Goal: Complete application form: Complete application form

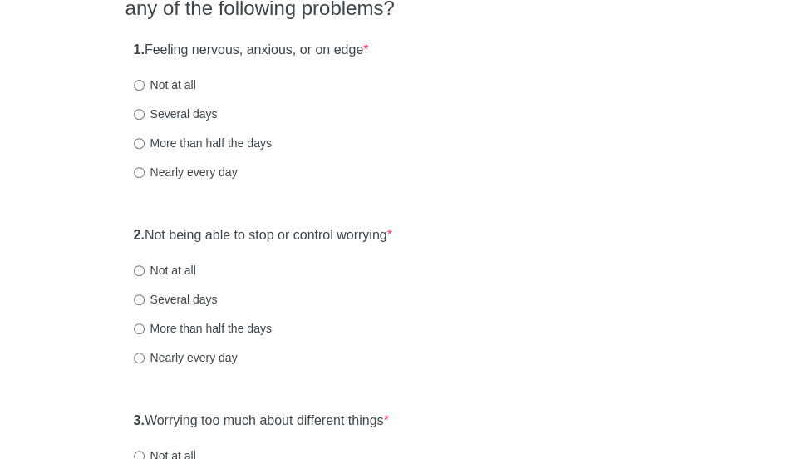
scroll to position [194, 0]
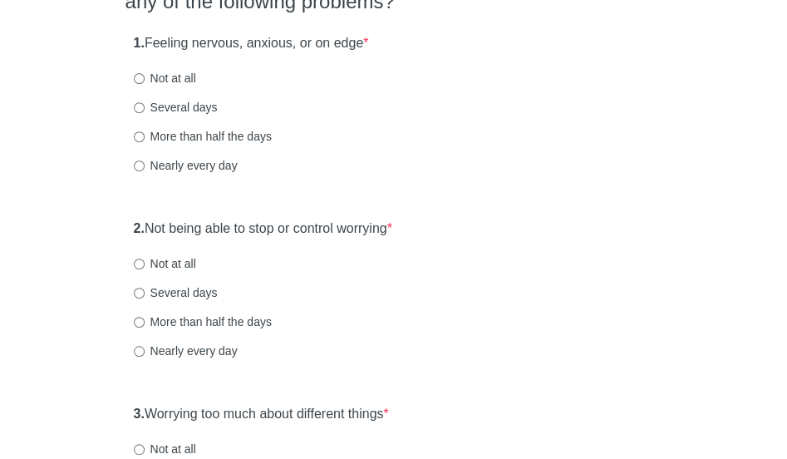
click at [191, 110] on label "Several days" at bounding box center [176, 107] width 84 height 17
click at [145, 110] on input "Several days" at bounding box center [139, 107] width 11 height 11
radio input "true"
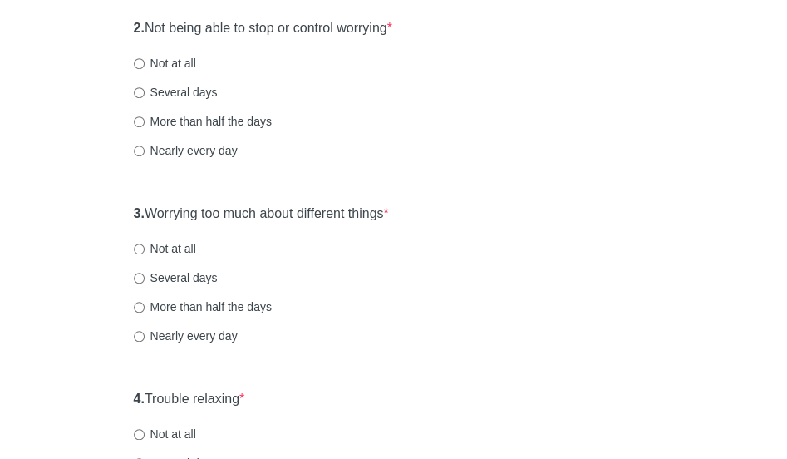
scroll to position [396, 0]
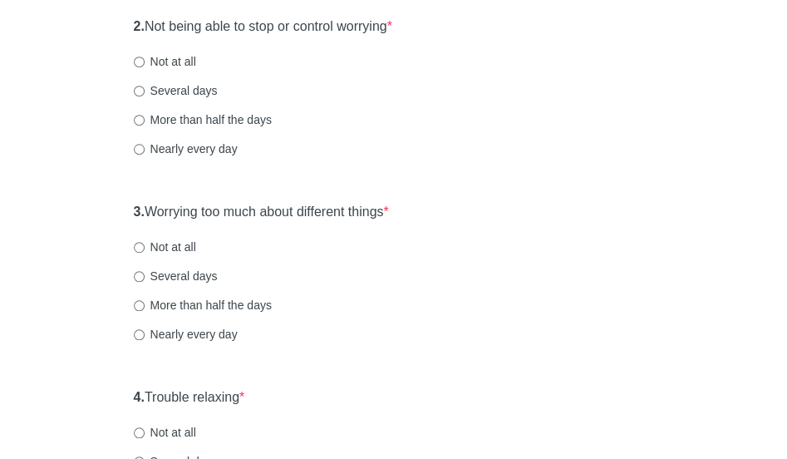
click at [210, 86] on label "Several days" at bounding box center [176, 90] width 84 height 17
click at [145, 86] on input "Several days" at bounding box center [139, 91] width 11 height 11
radio input "true"
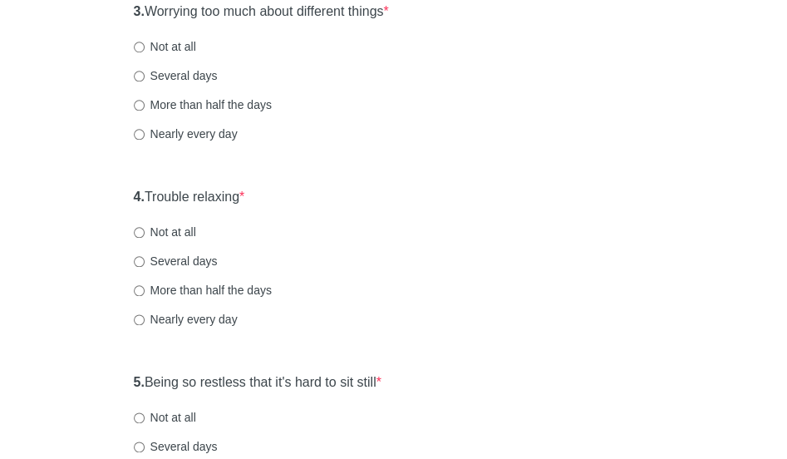
scroll to position [602, 0]
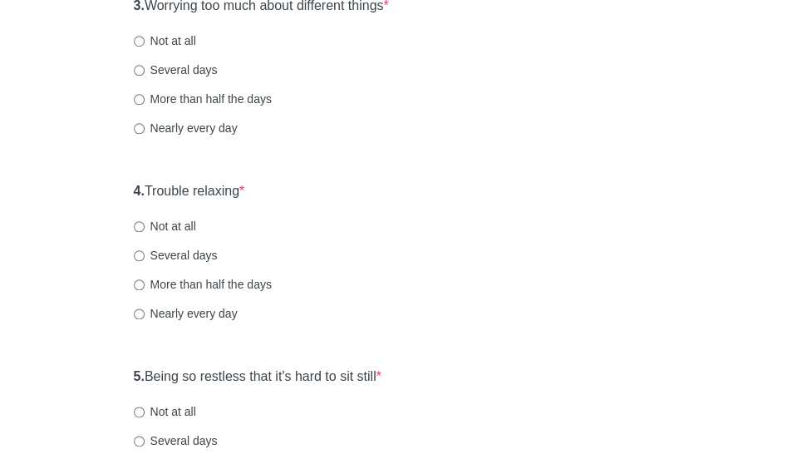
click at [211, 70] on label "Several days" at bounding box center [176, 70] width 84 height 17
click at [145, 70] on input "Several days" at bounding box center [139, 70] width 11 height 11
radio input "true"
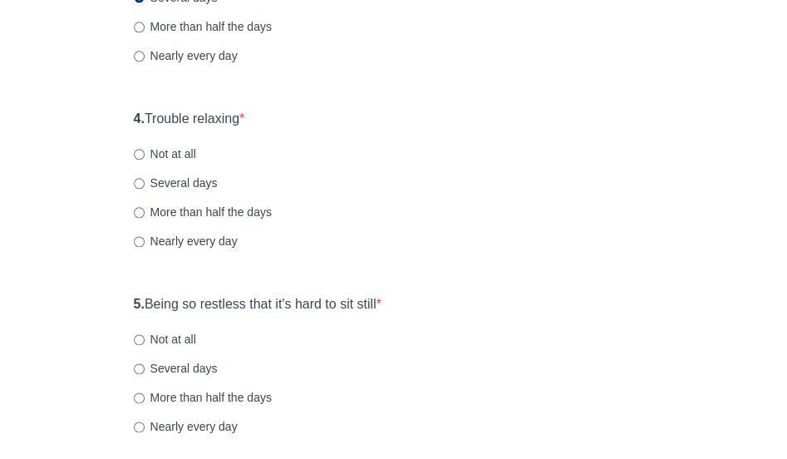
scroll to position [680, 0]
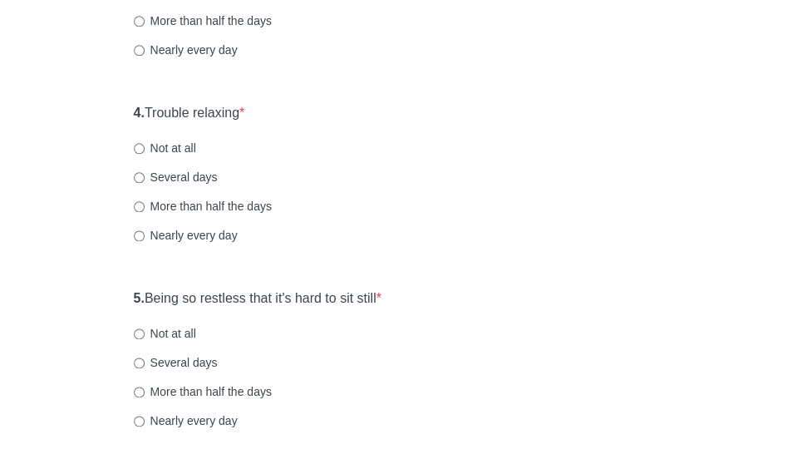
click at [159, 142] on label "Not at all" at bounding box center [165, 148] width 62 height 17
click at [145, 143] on input "Not at all" at bounding box center [139, 148] width 11 height 11
radio input "true"
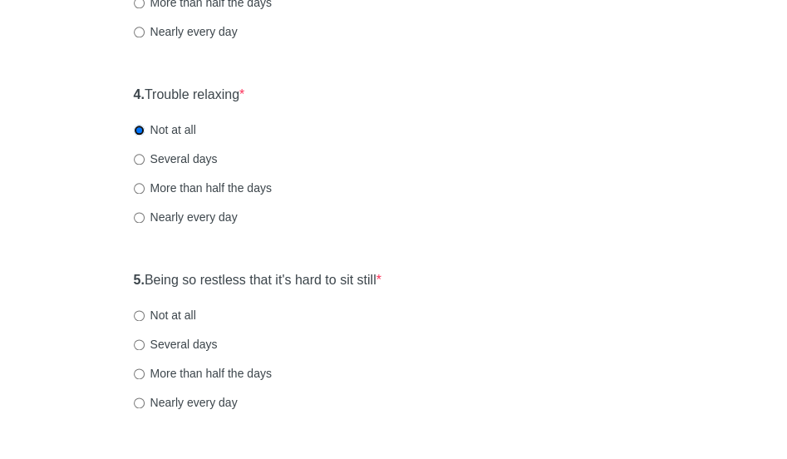
scroll to position [701, 0]
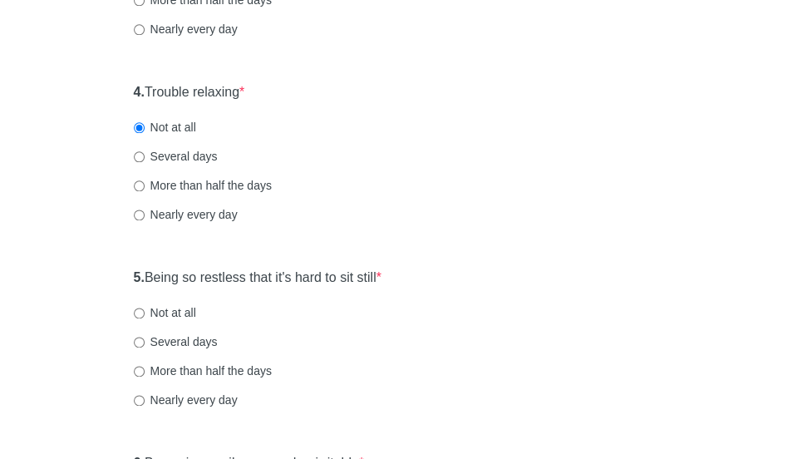
click at [200, 149] on label "Several days" at bounding box center [176, 156] width 84 height 17
click at [145, 151] on input "Several days" at bounding box center [139, 156] width 11 height 11
radio input "true"
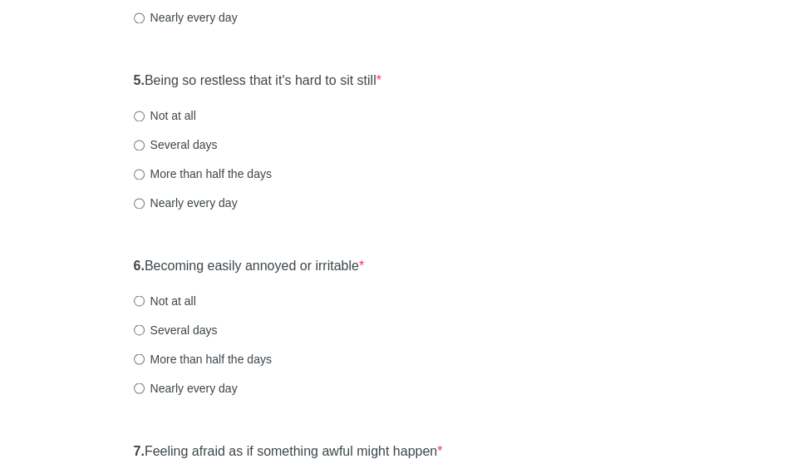
scroll to position [909, 0]
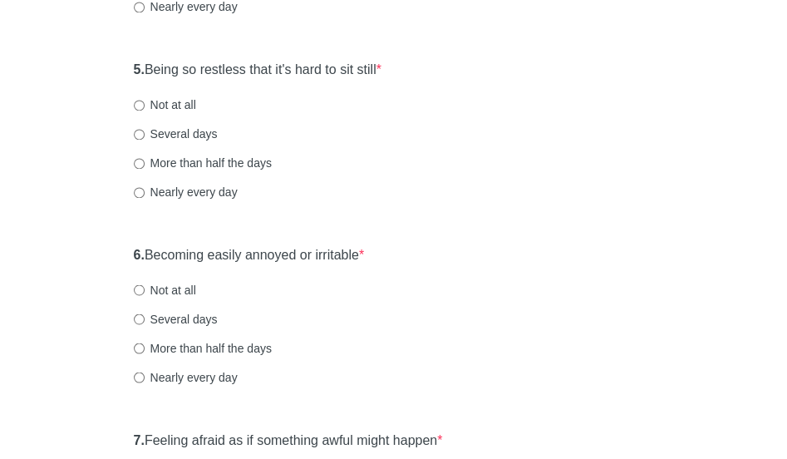
click at [234, 164] on label "More than half the days" at bounding box center [203, 163] width 138 height 17
click at [145, 164] on input "More than half the days" at bounding box center [139, 163] width 11 height 11
radio input "true"
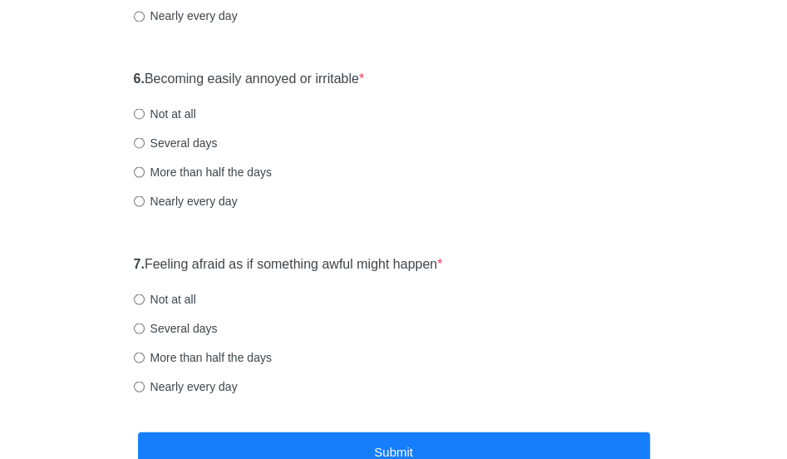
scroll to position [1107, 0]
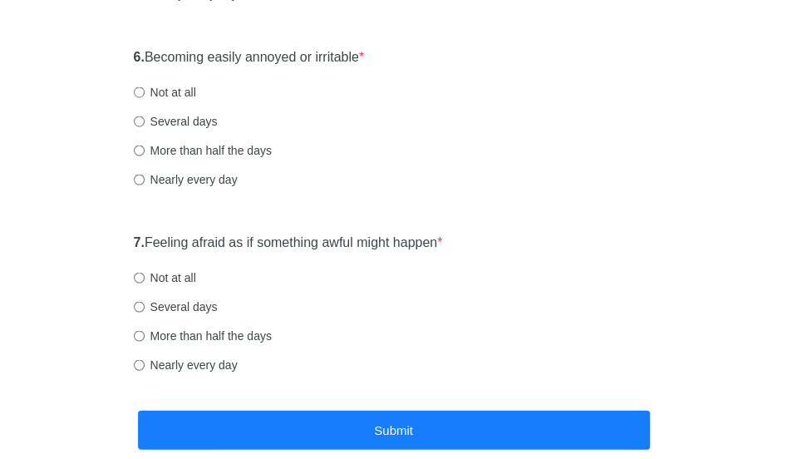
click at [203, 121] on label "Several days" at bounding box center [176, 120] width 84 height 17
click at [145, 121] on input "Several days" at bounding box center [139, 121] width 11 height 11
radio input "true"
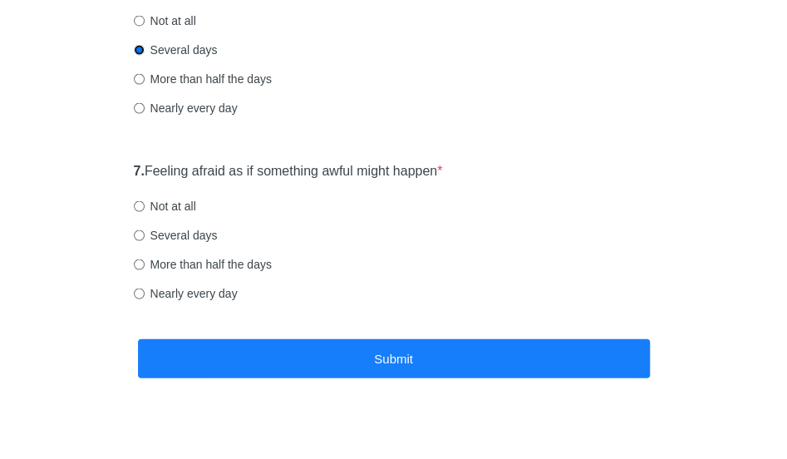
scroll to position [1189, 0]
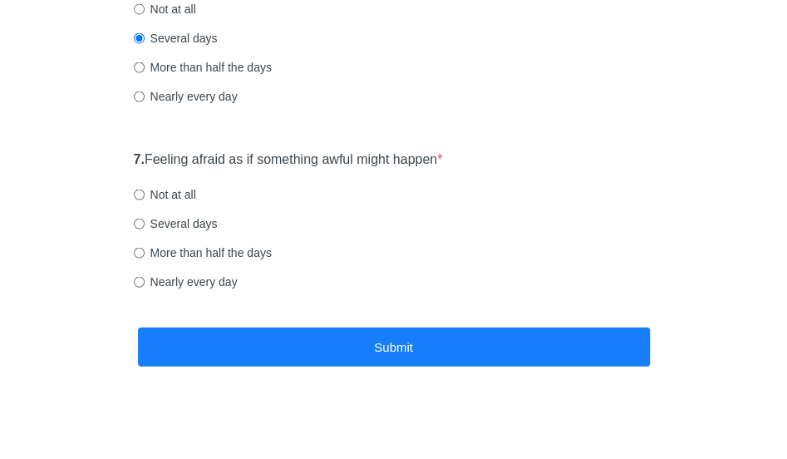
click at [170, 218] on label "Several days" at bounding box center [176, 223] width 84 height 17
click at [145, 219] on input "Several days" at bounding box center [139, 224] width 11 height 11
radio input "true"
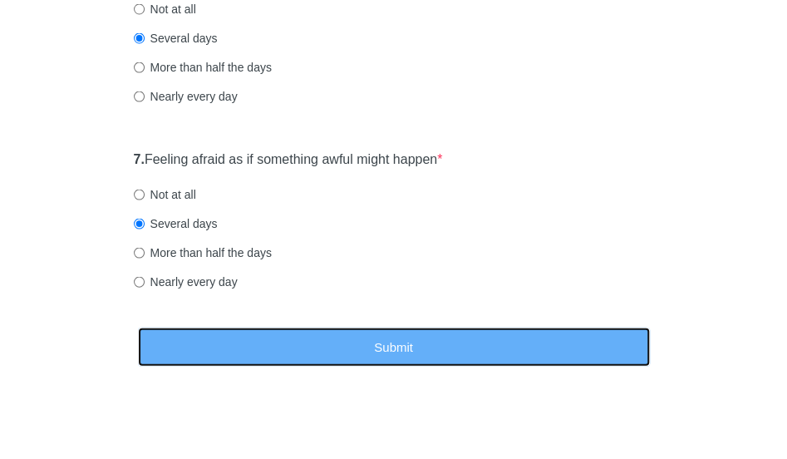
click at [246, 342] on button "Submit" at bounding box center [394, 347] width 512 height 39
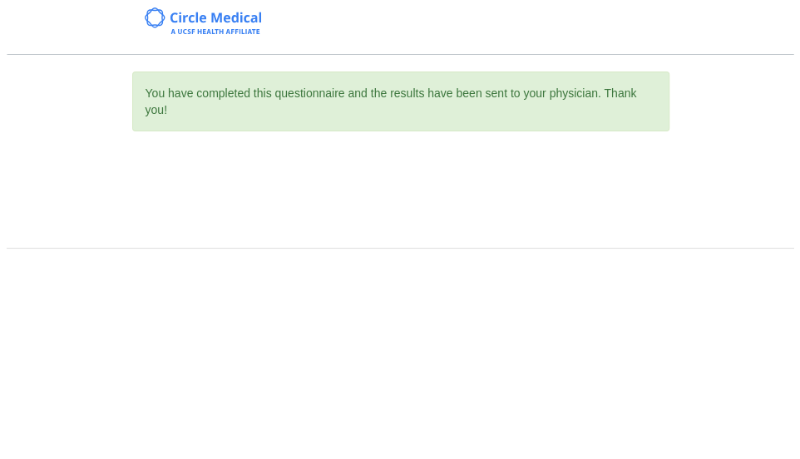
scroll to position [0, 0]
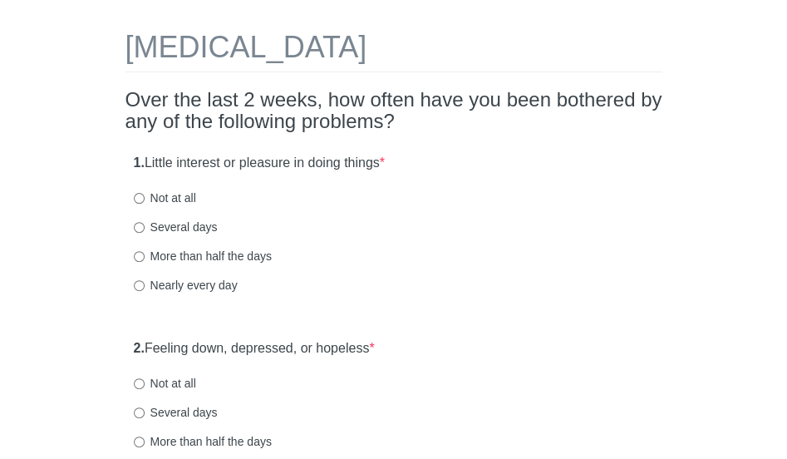
click at [233, 259] on label "More than half the days" at bounding box center [203, 256] width 138 height 17
click at [145, 259] on input "More than half the days" at bounding box center [139, 256] width 11 height 11
radio input "true"
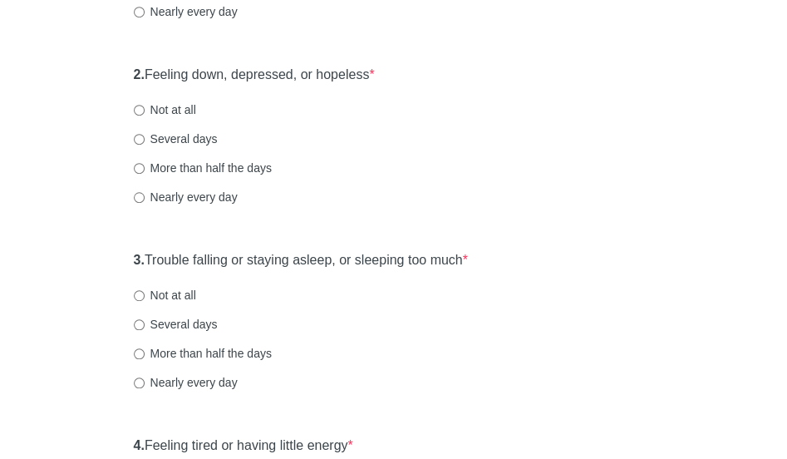
scroll to position [363, 0]
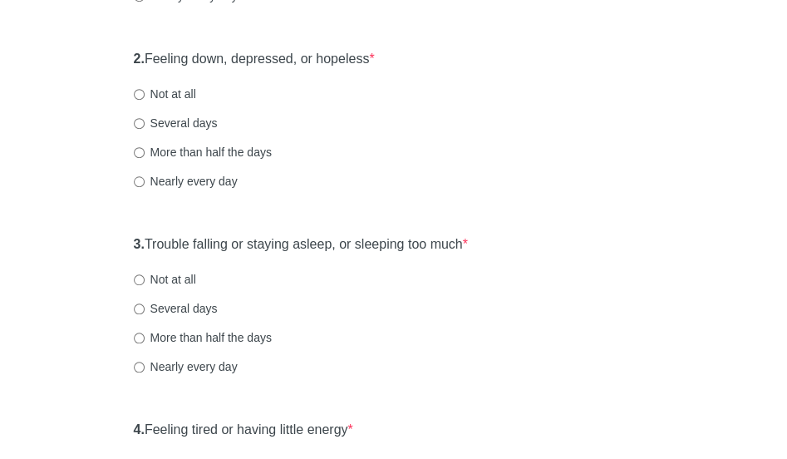
click at [259, 153] on label "More than half the days" at bounding box center [203, 152] width 138 height 17
click at [145, 153] on input "More than half the days" at bounding box center [139, 152] width 11 height 11
radio input "true"
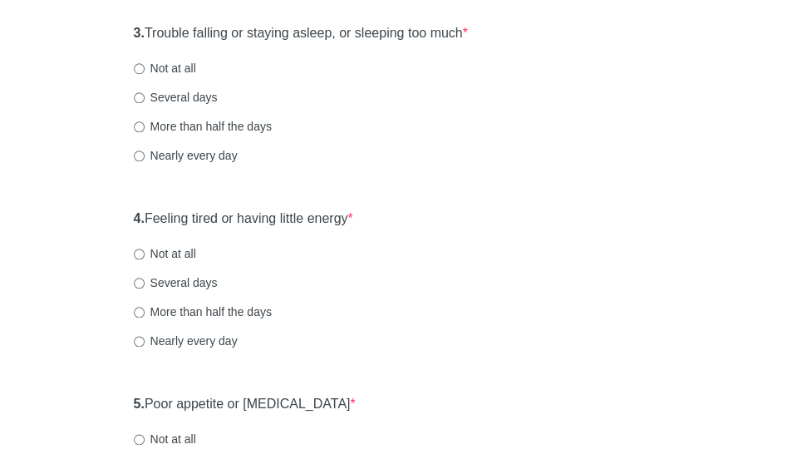
scroll to position [596, 0]
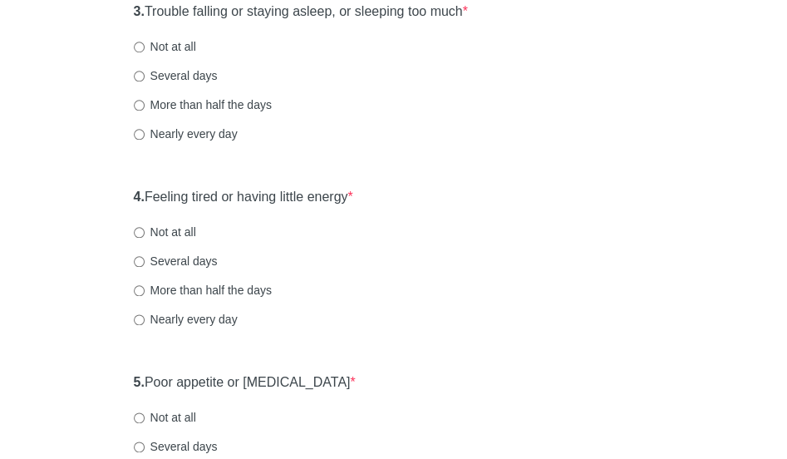
click at [182, 45] on label "Not at all" at bounding box center [165, 46] width 62 height 17
click at [145, 45] on input "Not at all" at bounding box center [139, 47] width 11 height 11
radio input "true"
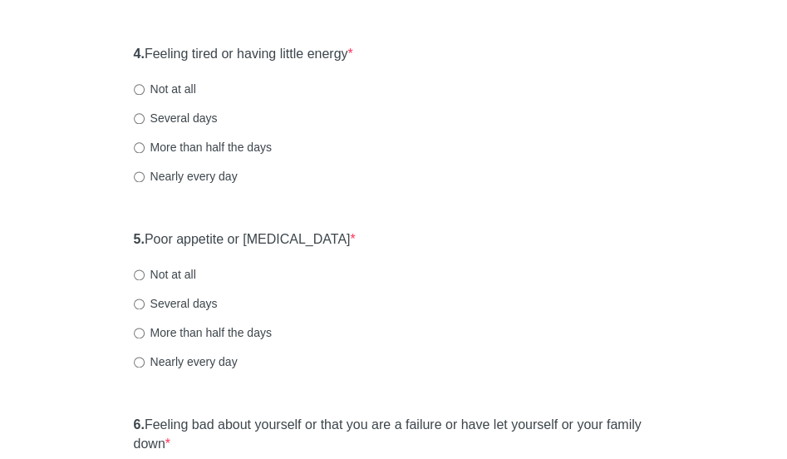
scroll to position [743, 0]
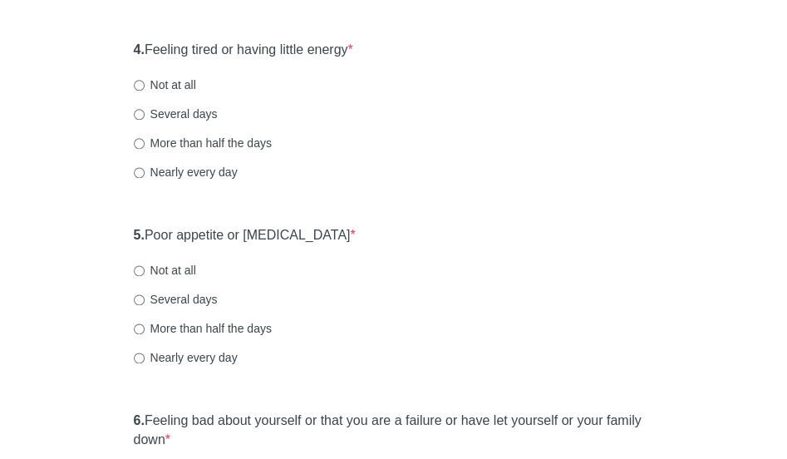
click at [181, 84] on label "Not at all" at bounding box center [165, 84] width 62 height 17
click at [145, 84] on input "Not at all" at bounding box center [139, 85] width 11 height 11
radio input "true"
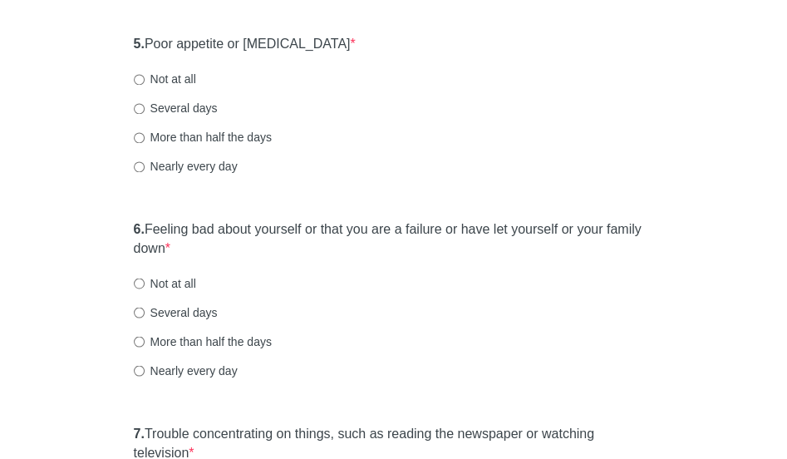
scroll to position [943, 0]
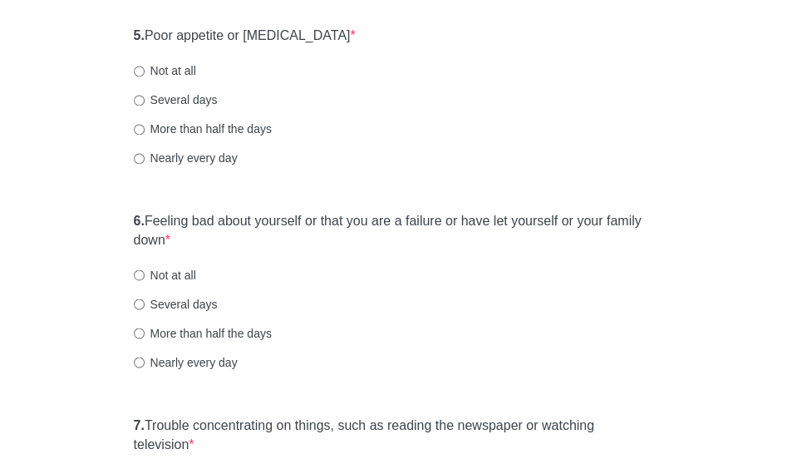
click at [180, 71] on label "Not at all" at bounding box center [165, 70] width 62 height 17
click at [145, 71] on input "Not at all" at bounding box center [139, 71] width 11 height 11
radio input "true"
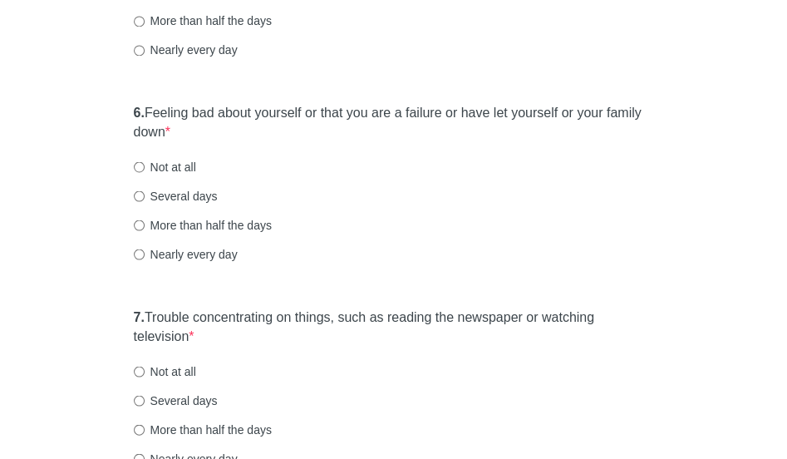
scroll to position [1081, 0]
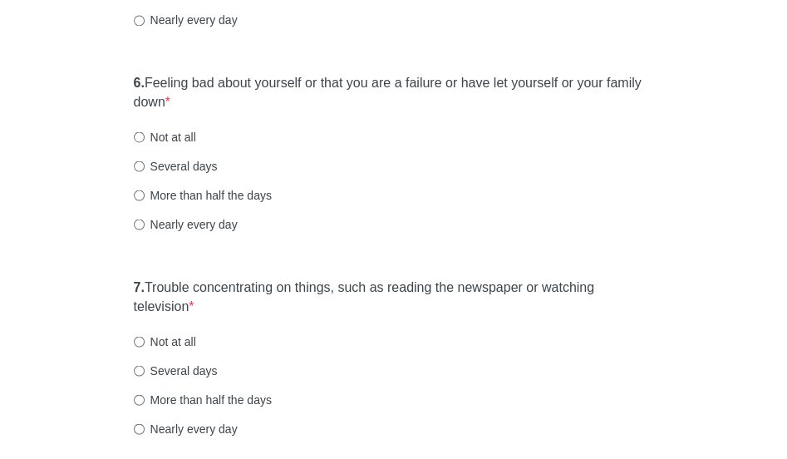
click at [173, 162] on label "Several days" at bounding box center [176, 165] width 84 height 17
click at [145, 162] on input "Several days" at bounding box center [139, 165] width 11 height 11
radio input "true"
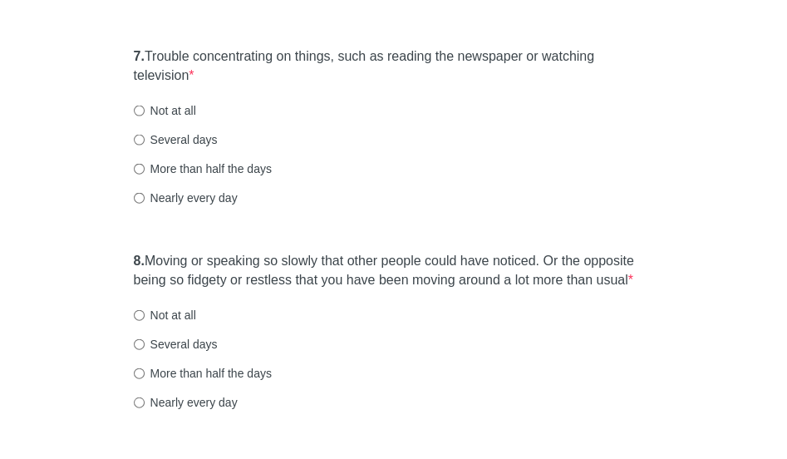
scroll to position [1330, 0]
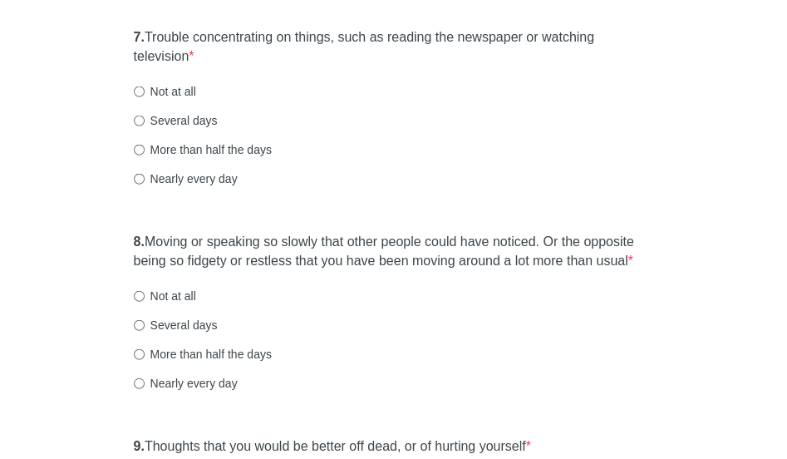
click at [180, 89] on label "Not at all" at bounding box center [165, 91] width 62 height 17
click at [145, 89] on input "Not at all" at bounding box center [139, 91] width 11 height 11
radio input "true"
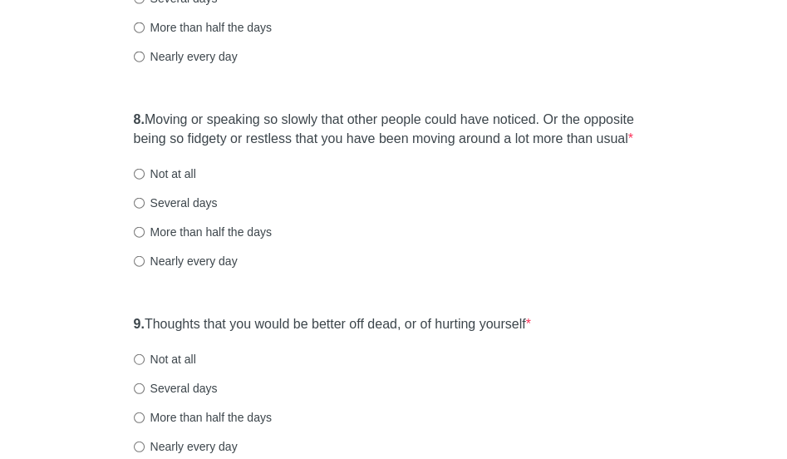
scroll to position [1461, 0]
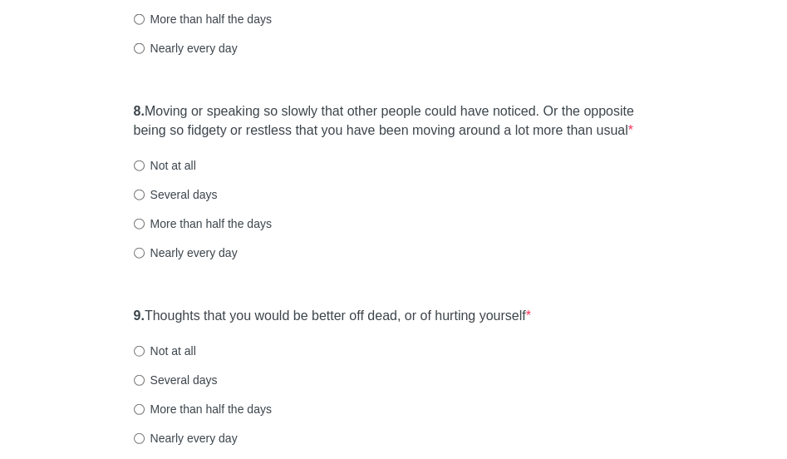
click at [170, 165] on label "Not at all" at bounding box center [165, 165] width 62 height 17
click at [145, 165] on input "Not at all" at bounding box center [139, 165] width 11 height 11
radio input "true"
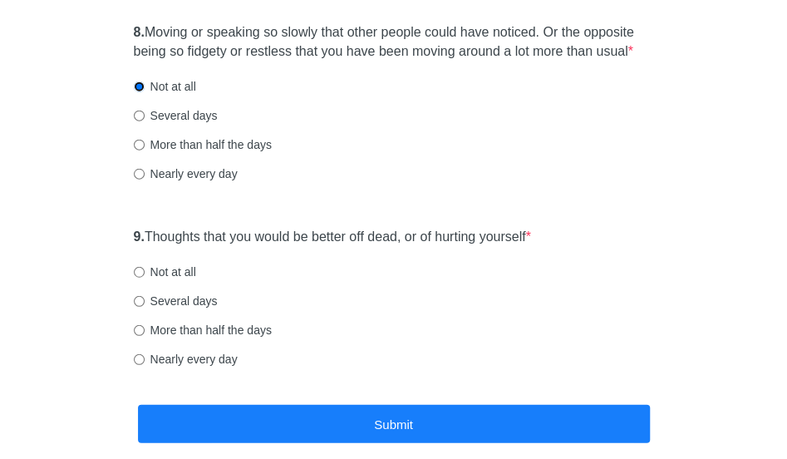
scroll to position [1548, 0]
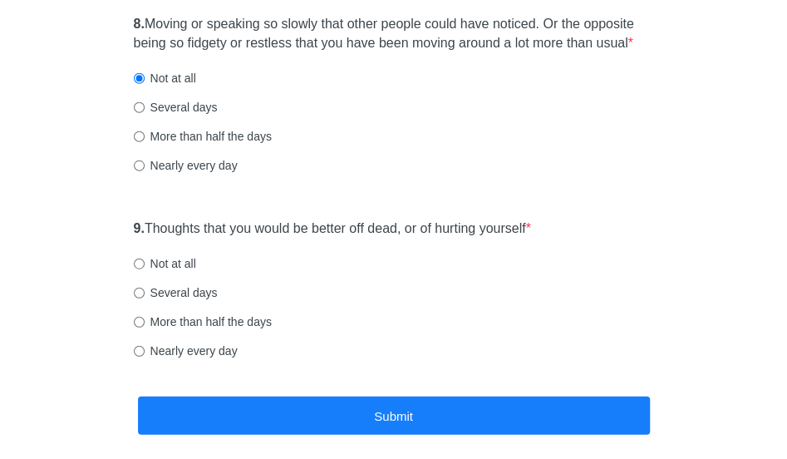
click at [179, 264] on label "Not at all" at bounding box center [165, 263] width 62 height 17
click at [145, 264] on input "Not at all" at bounding box center [139, 264] width 11 height 11
radio input "true"
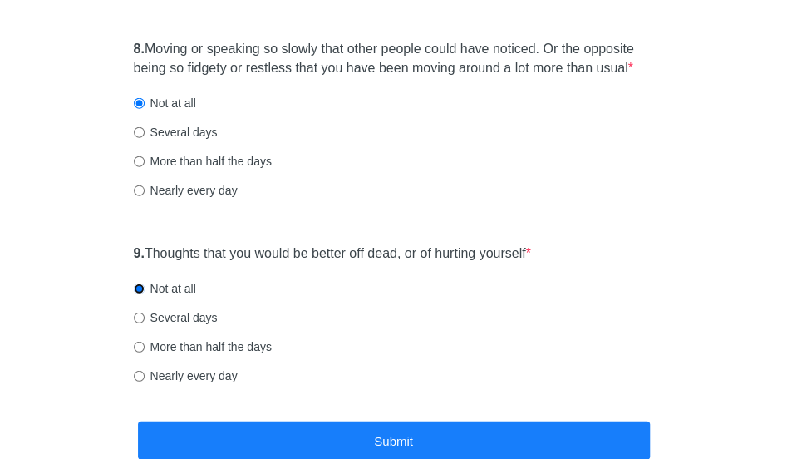
scroll to position [1624, 0]
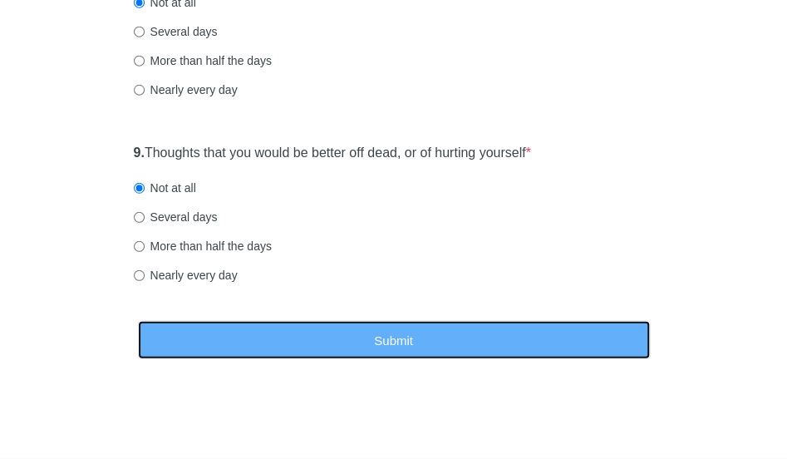
click at [473, 329] on button "Submit" at bounding box center [394, 340] width 512 height 39
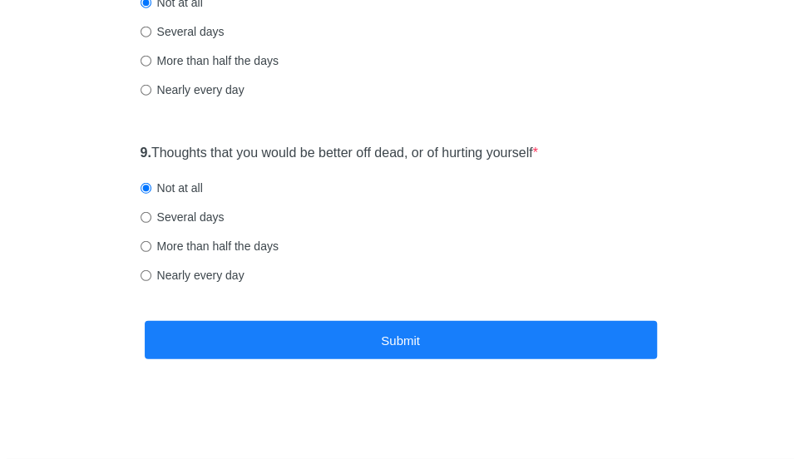
scroll to position [0, 0]
